Goal: Task Accomplishment & Management: Manage account settings

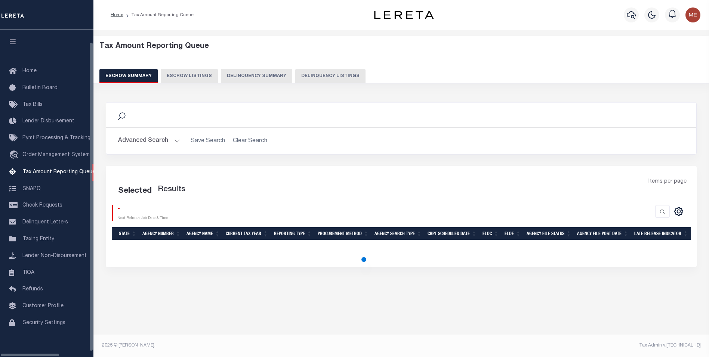
select select "100"
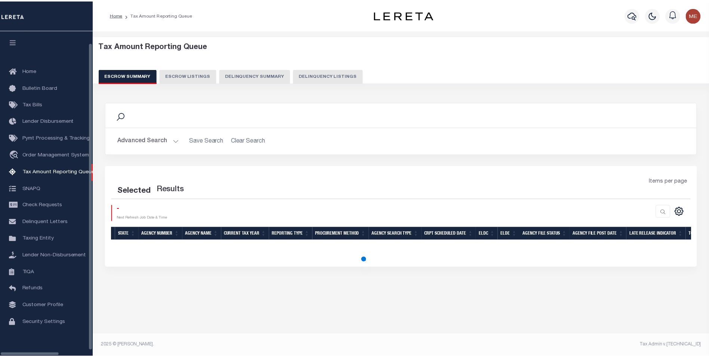
scroll to position [7, 0]
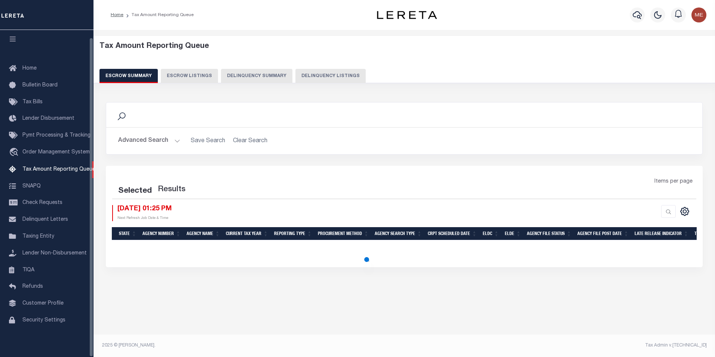
select select "100"
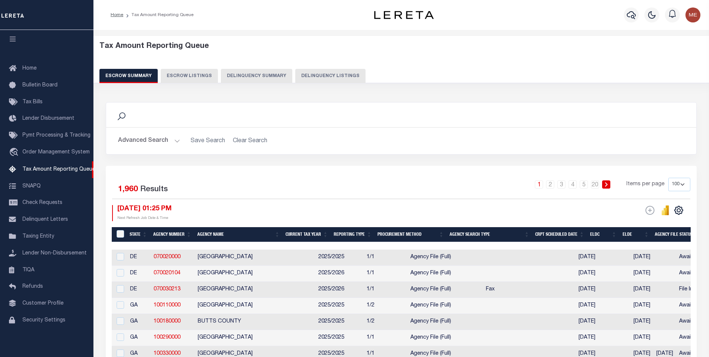
click at [256, 75] on button "Delinquency Summary" at bounding box center [256, 76] width 71 height 14
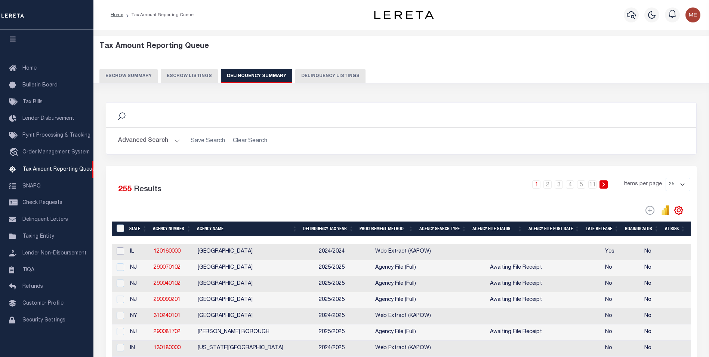
click at [118, 253] on input "checkbox" at bounding box center [120, 250] width 7 height 7
checkbox input "true"
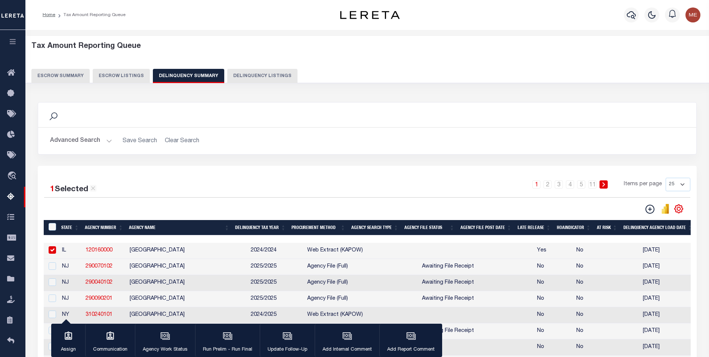
click at [238, 81] on button "Delinquency Listings" at bounding box center [262, 76] width 70 height 14
select select "100"
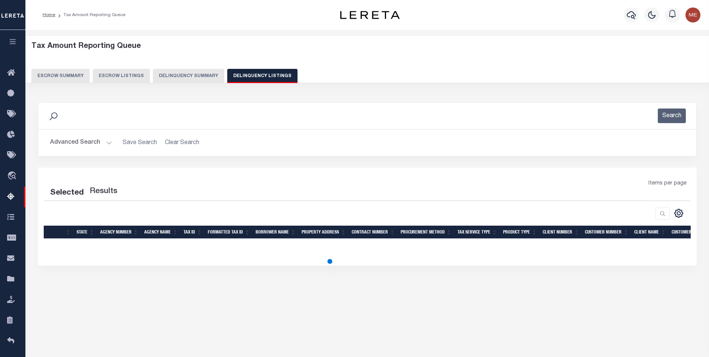
select select "100"
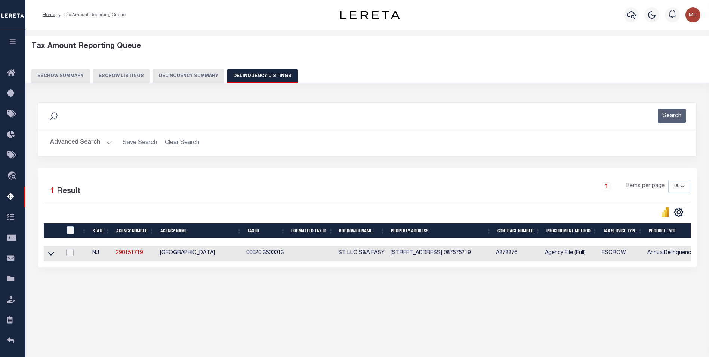
click at [72, 253] on input "checkbox" at bounding box center [69, 252] width 7 height 7
checkbox input "true"
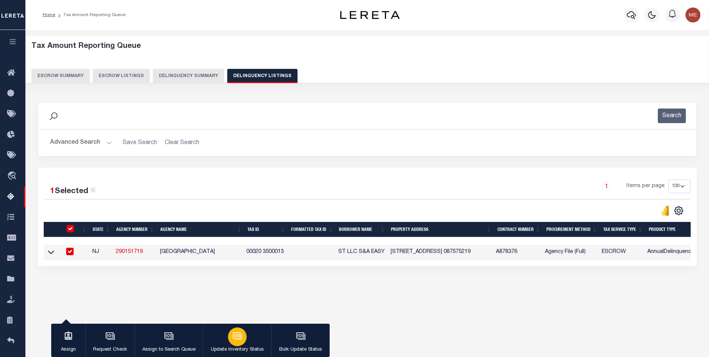
click at [234, 336] on icon "button" at bounding box center [237, 336] width 10 height 10
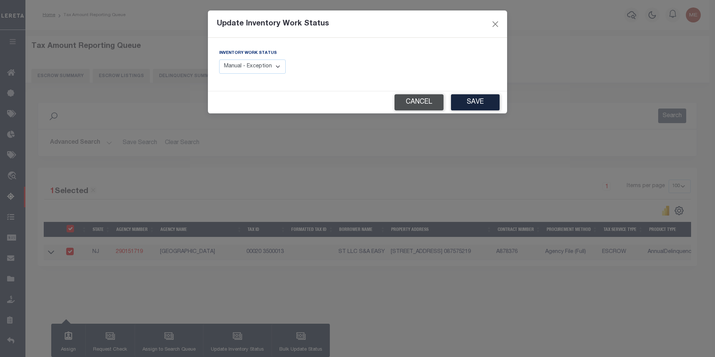
click at [410, 98] on button "Cancel" at bounding box center [418, 102] width 49 height 16
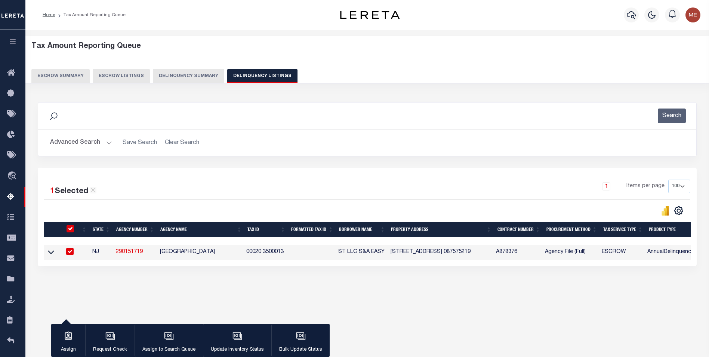
click at [97, 146] on button "Advanced Search" at bounding box center [81, 142] width 62 height 15
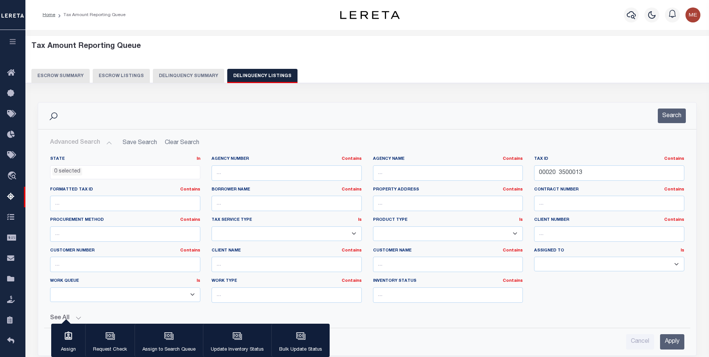
click at [594, 181] on div "Tax ID Contains Contains Is 00020 3500013" at bounding box center [608, 171] width 161 height 31
click at [593, 173] on input "00020 3500013" at bounding box center [609, 172] width 150 height 15
click at [592, 173] on input "00020 3500013" at bounding box center [609, 172] width 150 height 15
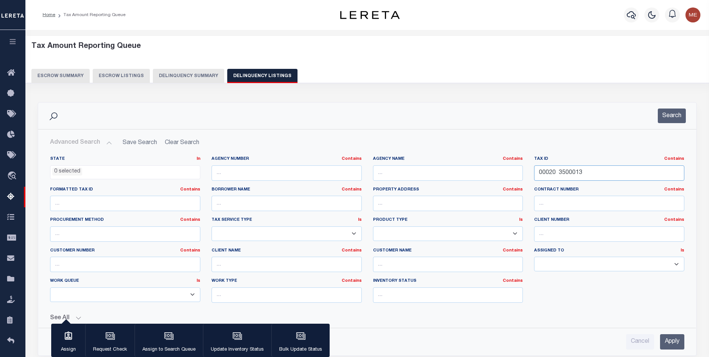
paste input "16014010010000"
click at [673, 334] on input "Apply" at bounding box center [672, 341] width 24 height 15
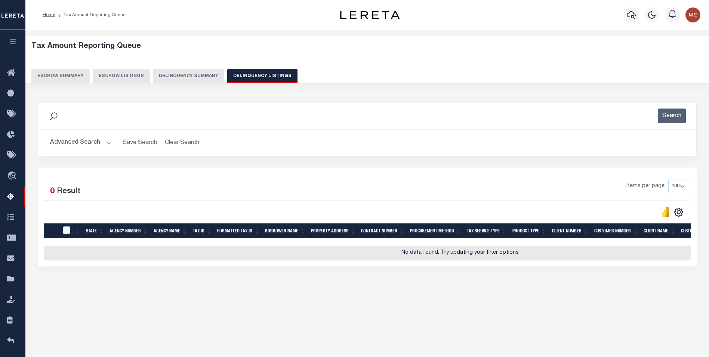
click at [96, 144] on button "Advanced Search" at bounding box center [81, 142] width 62 height 15
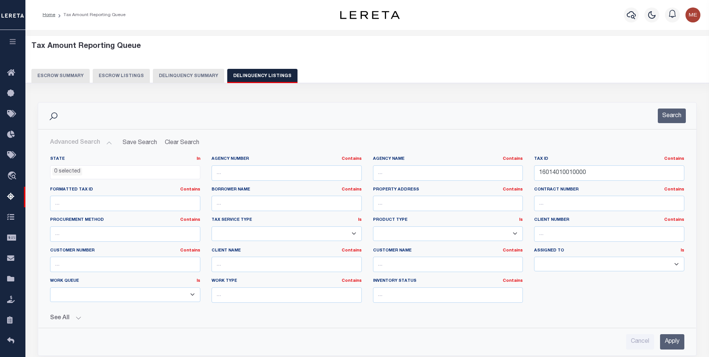
click at [75, 316] on button "See All" at bounding box center [367, 317] width 634 height 7
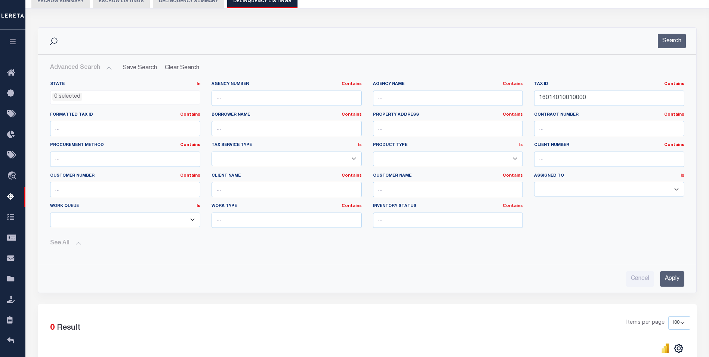
scroll to position [112, 0]
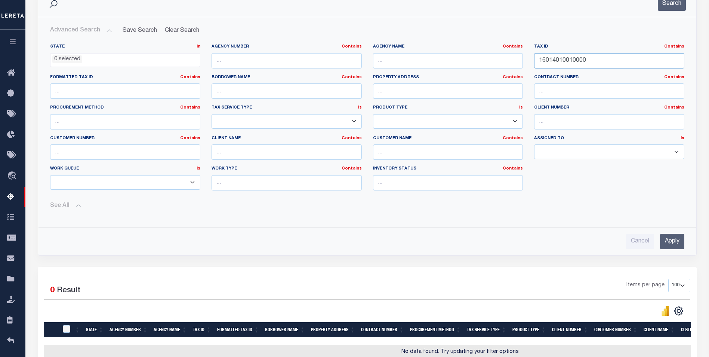
click at [604, 64] on input "16014010010000" at bounding box center [609, 60] width 150 height 15
drag, startPoint x: 604, startPoint y: 64, endPoint x: 605, endPoint y: 60, distance: 3.9
click at [605, 61] on input "16014010010000" at bounding box center [609, 60] width 150 height 15
paste input "2032228012"
type input "20322280120000"
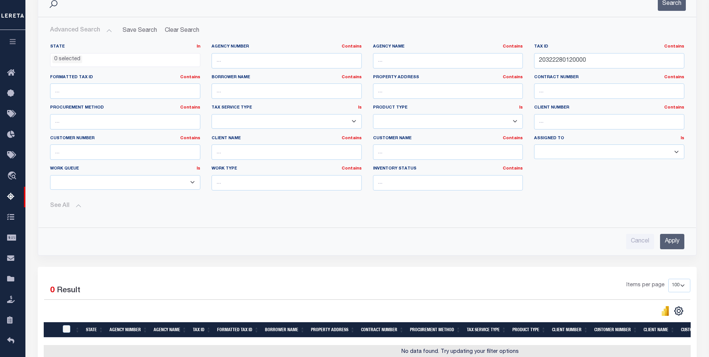
click at [673, 242] on input "Apply" at bounding box center [672, 241] width 24 height 15
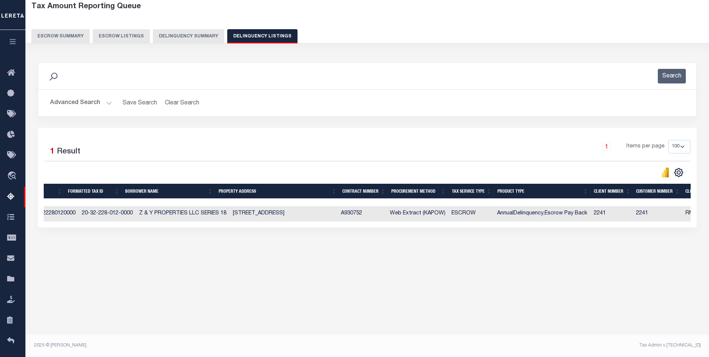
scroll to position [0, 434]
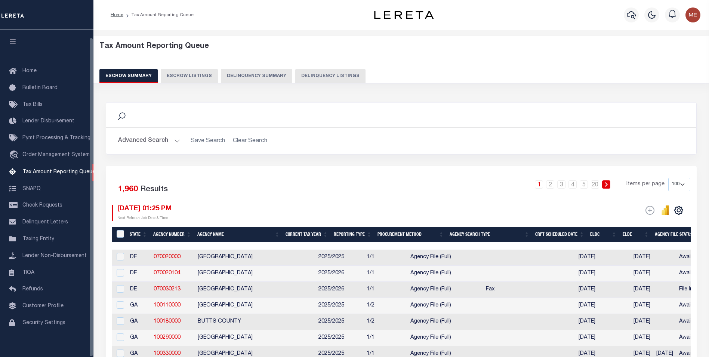
select select "100"
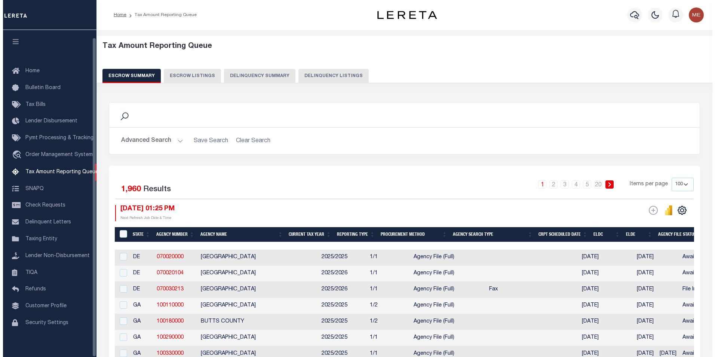
scroll to position [7, 0]
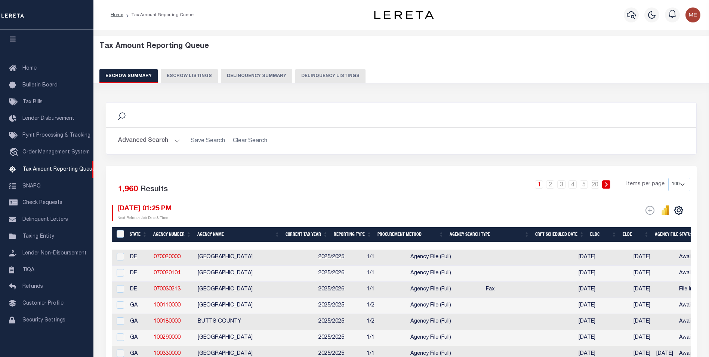
click at [339, 79] on button "Delinquency Listings" at bounding box center [330, 76] width 70 height 14
select select "100"
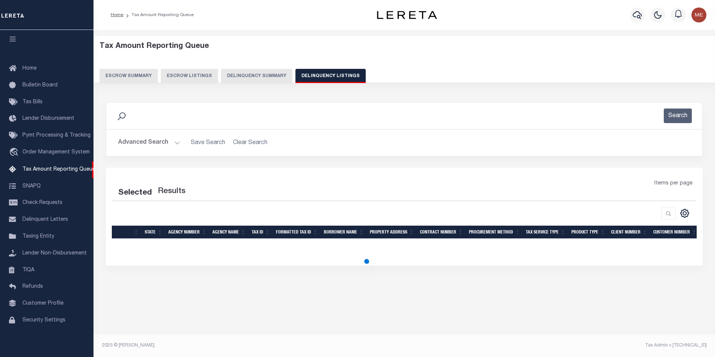
select select "100"
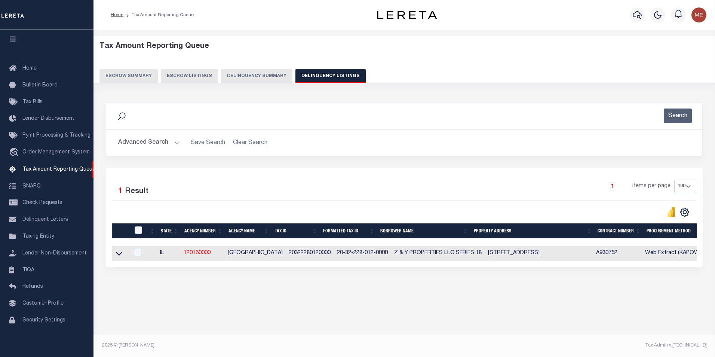
click at [167, 145] on button "Advanced Search" at bounding box center [149, 142] width 62 height 15
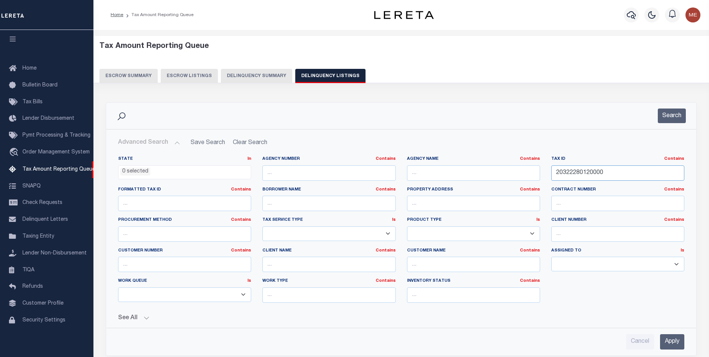
click at [582, 169] on input "20322280120000" at bounding box center [617, 172] width 133 height 15
click at [678, 339] on input "Apply" at bounding box center [672, 341] width 24 height 15
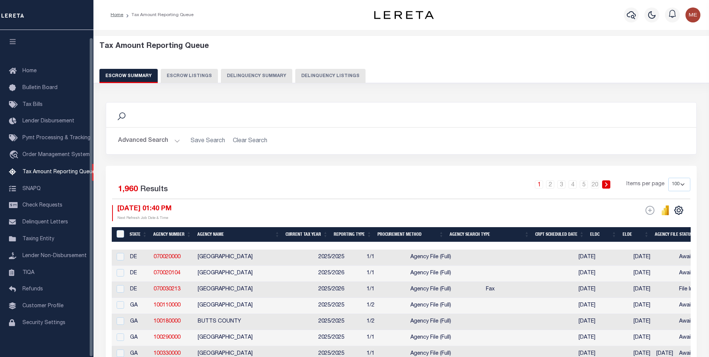
select select "100"
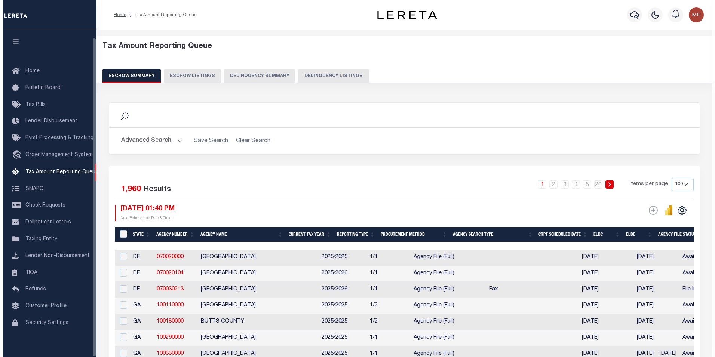
scroll to position [7, 0]
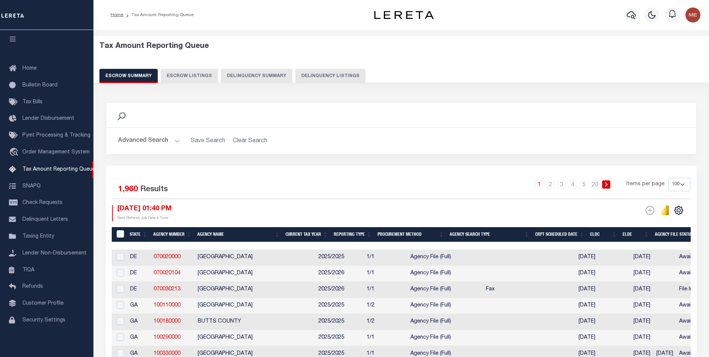
click at [321, 73] on button "Delinquency Listings" at bounding box center [330, 76] width 70 height 14
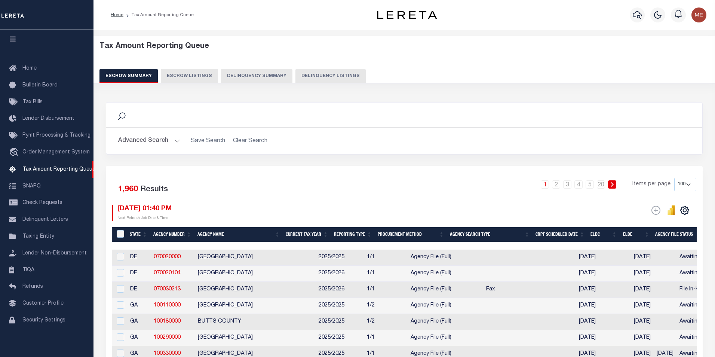
select select "100"
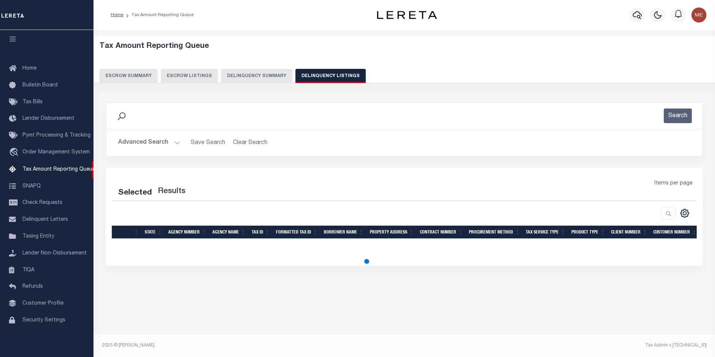
select select "100"
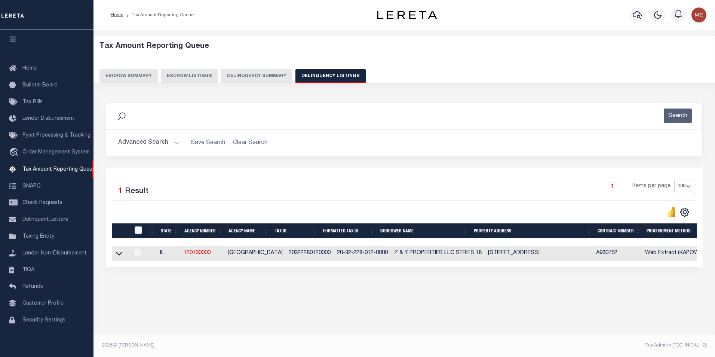
click at [490, 267] on div "Selected 1 Result 1 Items per page 10 25 50 100 500" at bounding box center [404, 216] width 596 height 99
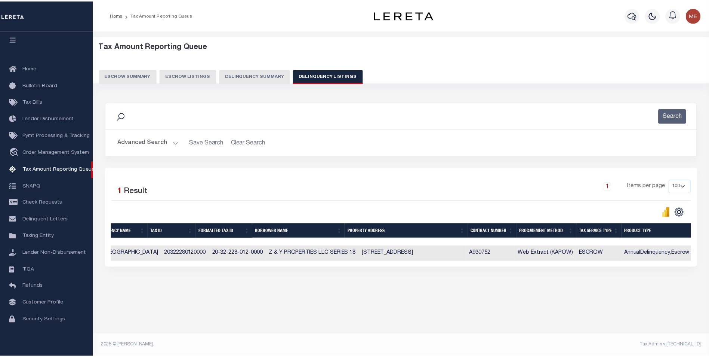
scroll to position [0, 0]
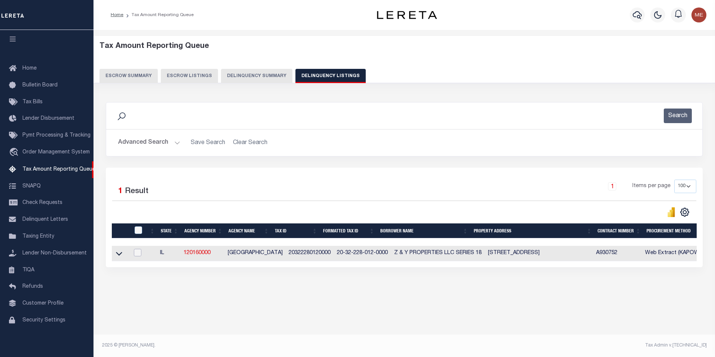
click at [136, 256] on input "checkbox" at bounding box center [137, 252] width 7 height 7
checkbox input "true"
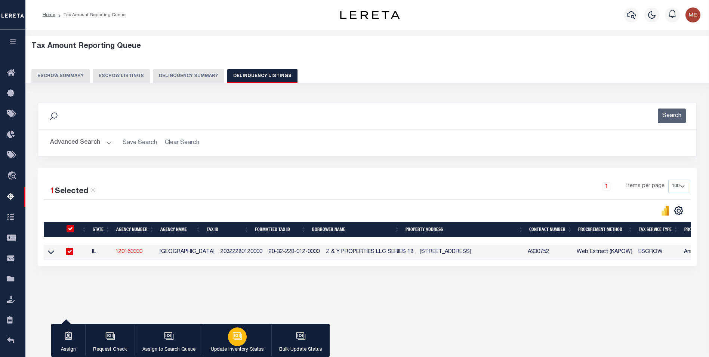
click at [257, 343] on button "Update Inventory Status" at bounding box center [237, 340] width 68 height 34
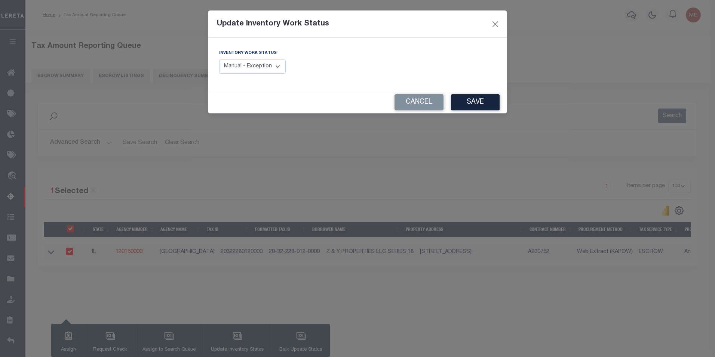
click at [262, 65] on select "Manual - Exception Pended - Awaiting Search Late Add Exception Completed" at bounding box center [252, 66] width 67 height 15
select select "3"
click at [219, 59] on select "Manual - Exception Pended - Awaiting Search Late Add Exception Completed" at bounding box center [252, 66] width 67 height 15
click at [467, 101] on button "Save" at bounding box center [475, 102] width 49 height 16
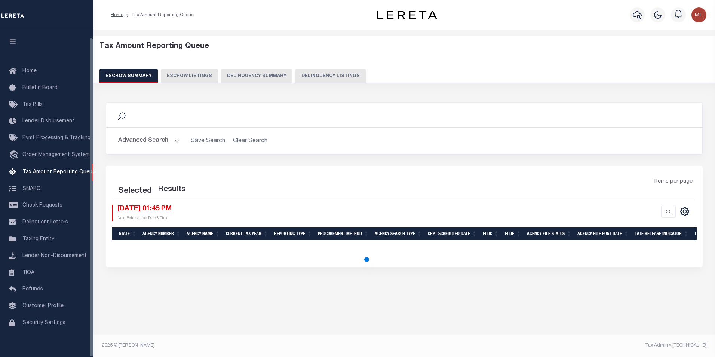
select select "100"
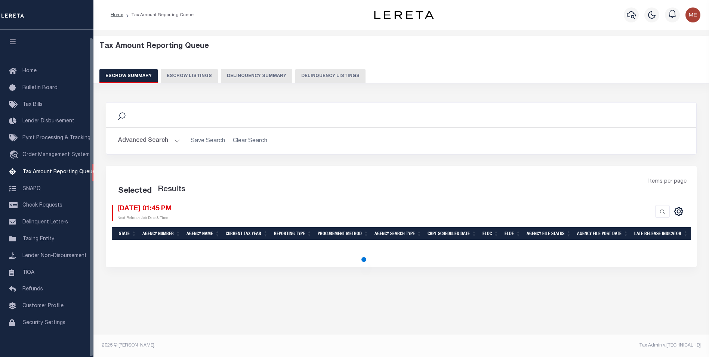
scroll to position [7, 0]
select select "100"
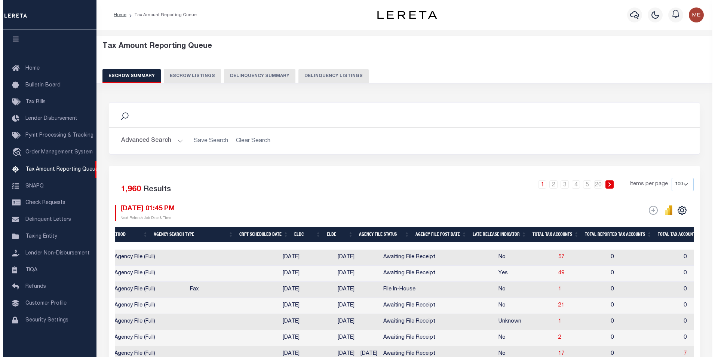
scroll to position [0, 598]
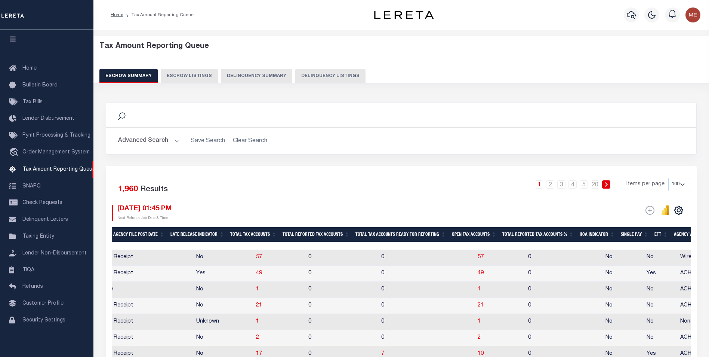
click at [337, 77] on button "Delinquency Listings" at bounding box center [330, 76] width 70 height 14
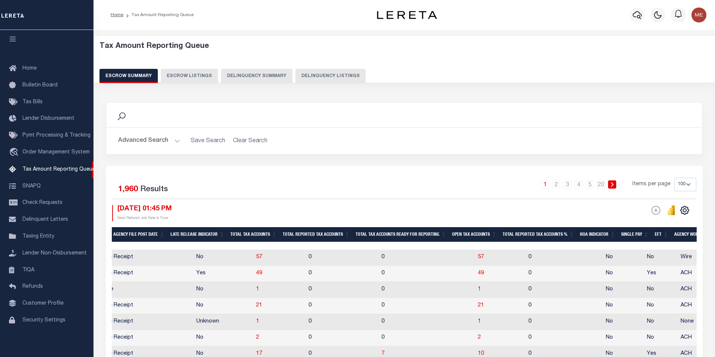
select select "100"
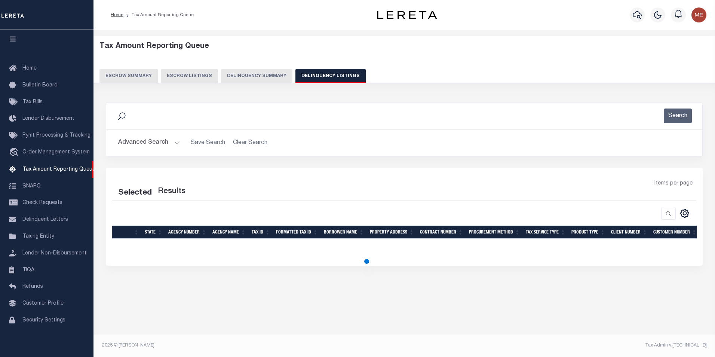
select select "100"
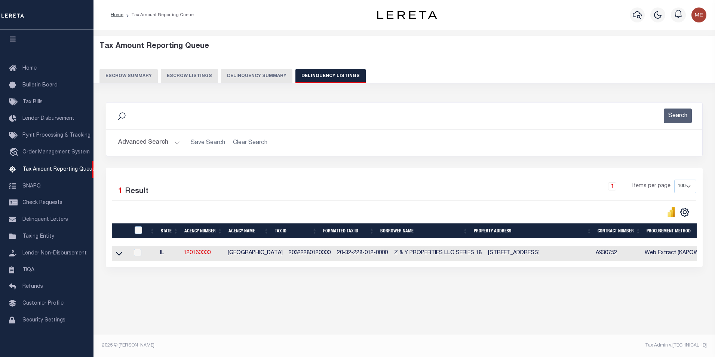
scroll to position [0, 503]
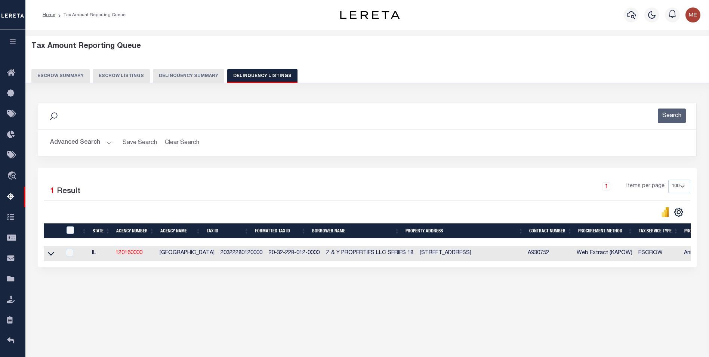
select select "100"
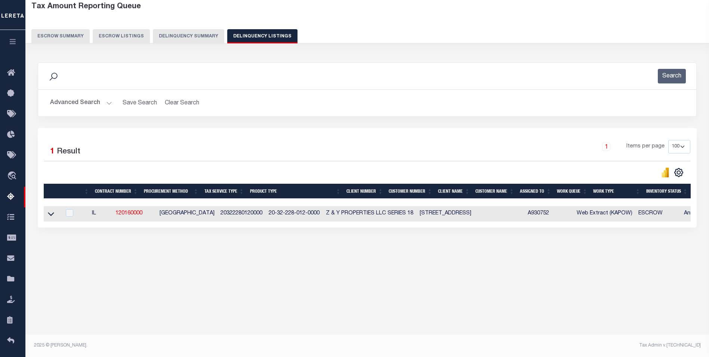
scroll to position [0, 434]
drag, startPoint x: 343, startPoint y: 229, endPoint x: 440, endPoint y: 233, distance: 96.5
click at [440, 227] on div "1 Selected 1 Result 1 Items per page 10 25 50 100 500" at bounding box center [367, 177] width 659 height 99
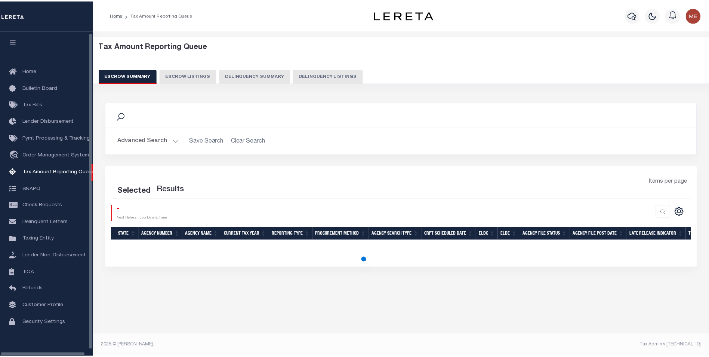
scroll to position [7, 0]
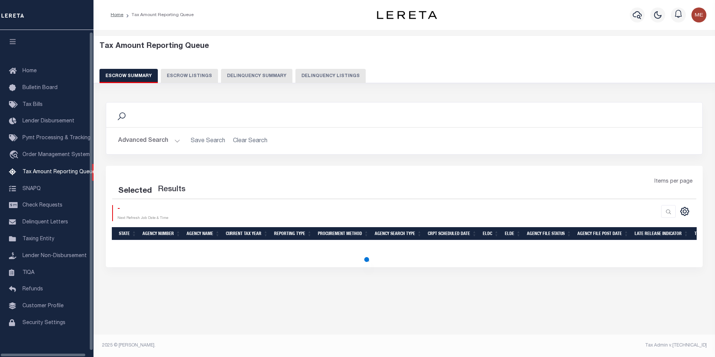
select select "100"
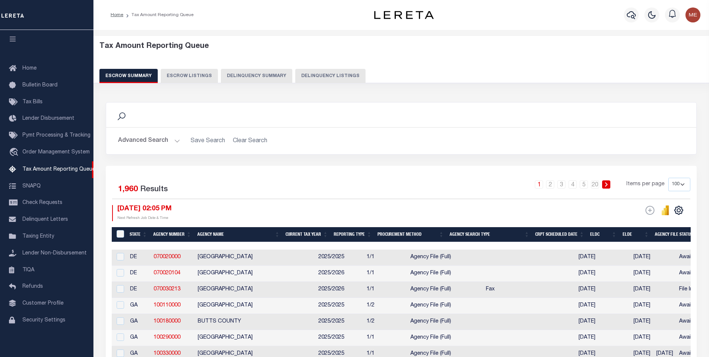
click at [309, 75] on button "Delinquency Listings" at bounding box center [330, 76] width 70 height 14
select select "100"
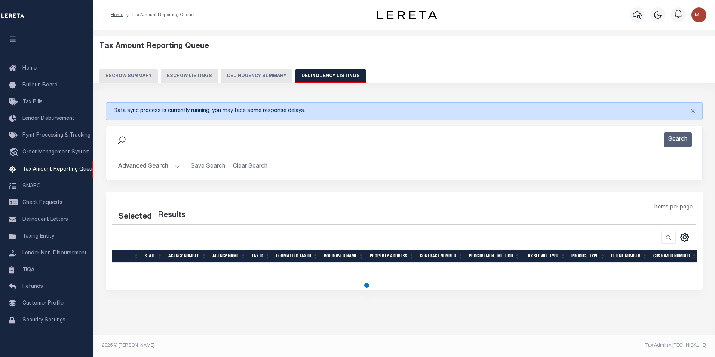
select select "100"
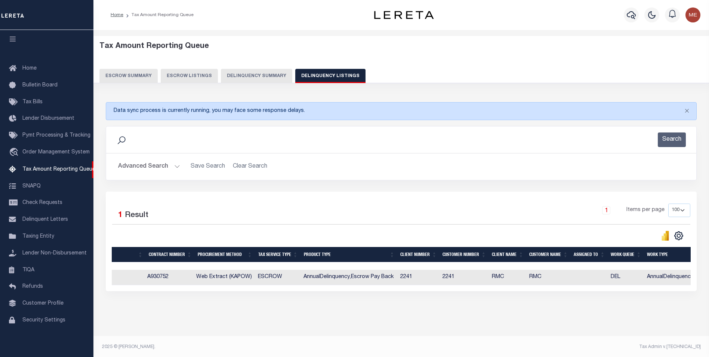
scroll to position [0, 502]
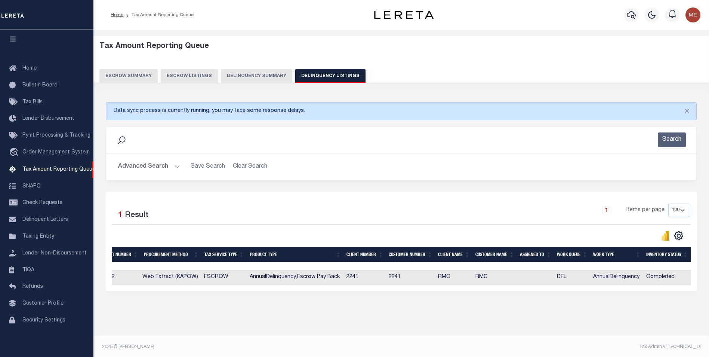
click at [146, 168] on button "Advanced Search" at bounding box center [149, 166] width 62 height 15
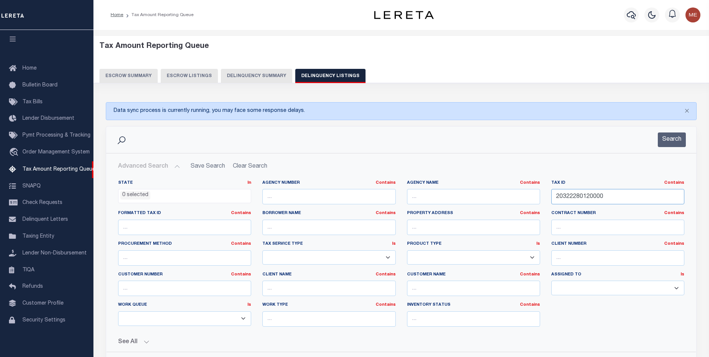
click at [620, 197] on input "20322280120000" at bounding box center [617, 196] width 133 height 15
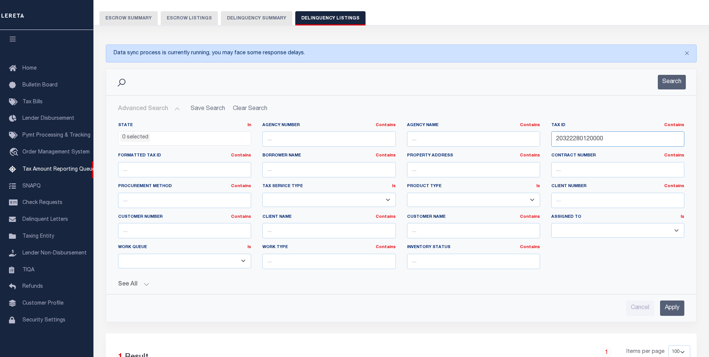
scroll to position [207, 0]
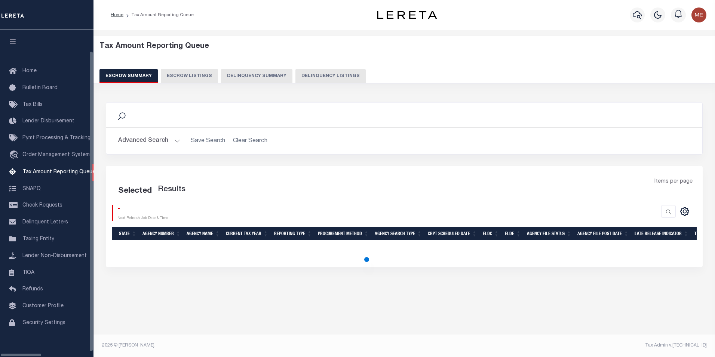
select select "100"
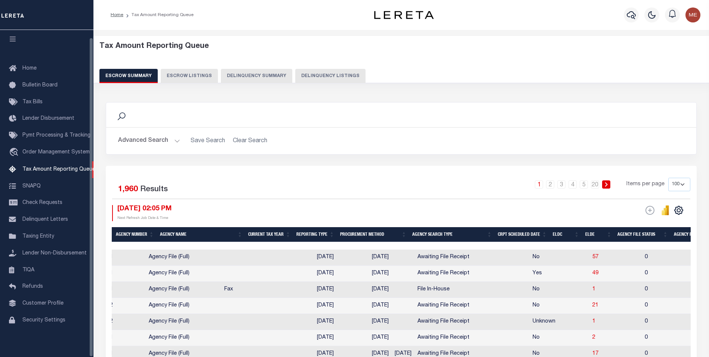
scroll to position [0, 262]
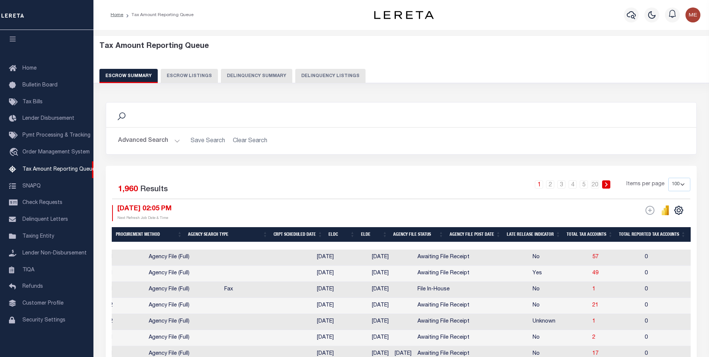
click at [309, 77] on button "Delinquency Listings" at bounding box center [330, 76] width 70 height 14
select select "100"
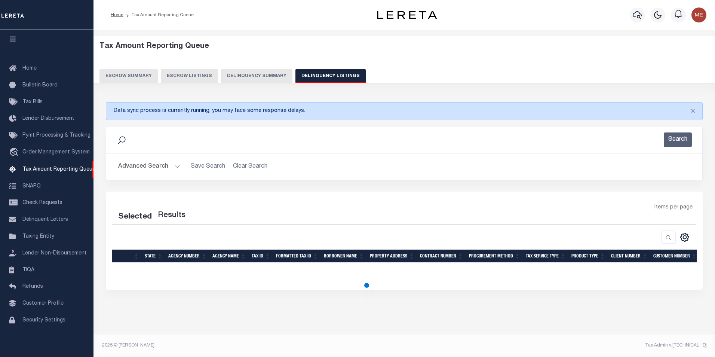
select select "100"
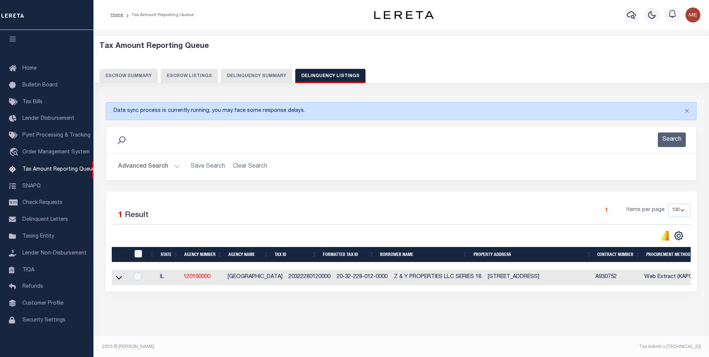
click at [596, 282] on td "A930752" at bounding box center [616, 276] width 49 height 15
checkbox input "true"
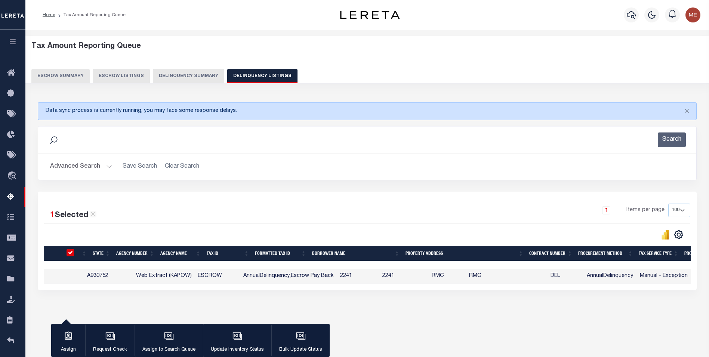
scroll to position [0, 440]
